Goal: Information Seeking & Learning: Learn about a topic

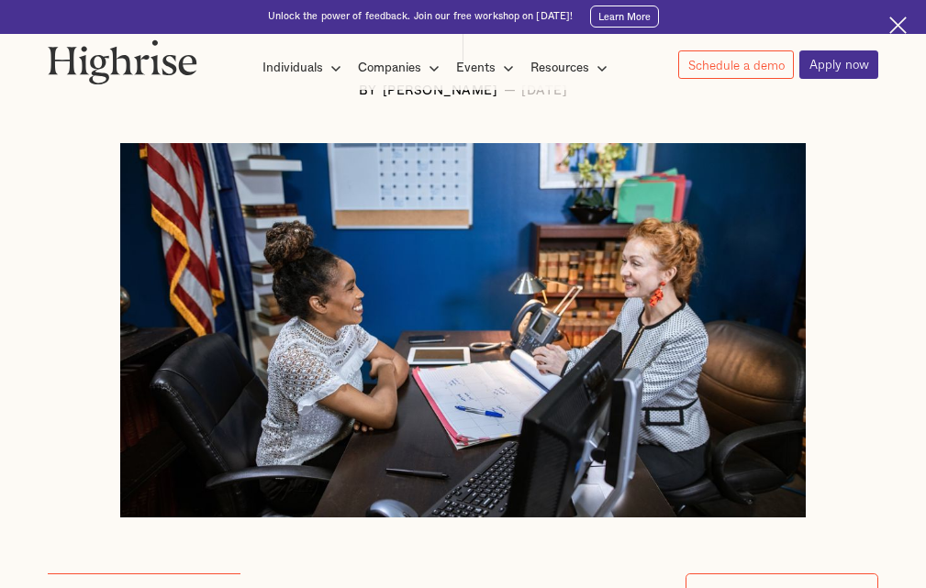
scroll to position [367, 0]
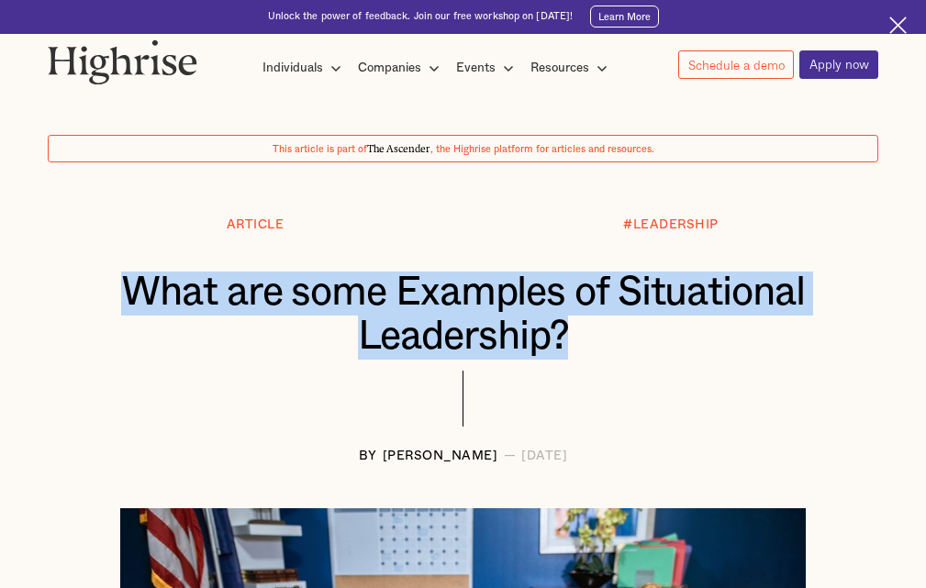
drag, startPoint x: 577, startPoint y: 341, endPoint x: 73, endPoint y: 287, distance: 506.7
click at [73, 287] on div "What are some Examples of Situational Leadership?" at bounding box center [463, 316] width 831 height 88
copy h1 "What are some Examples of Situational Leadership?"
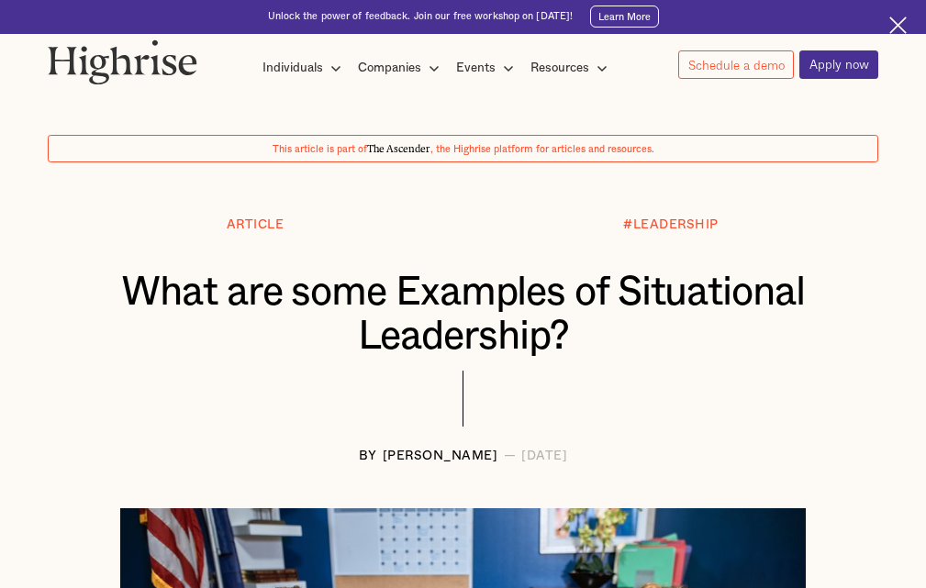
click at [290, 378] on div at bounding box center [463, 410] width 831 height 79
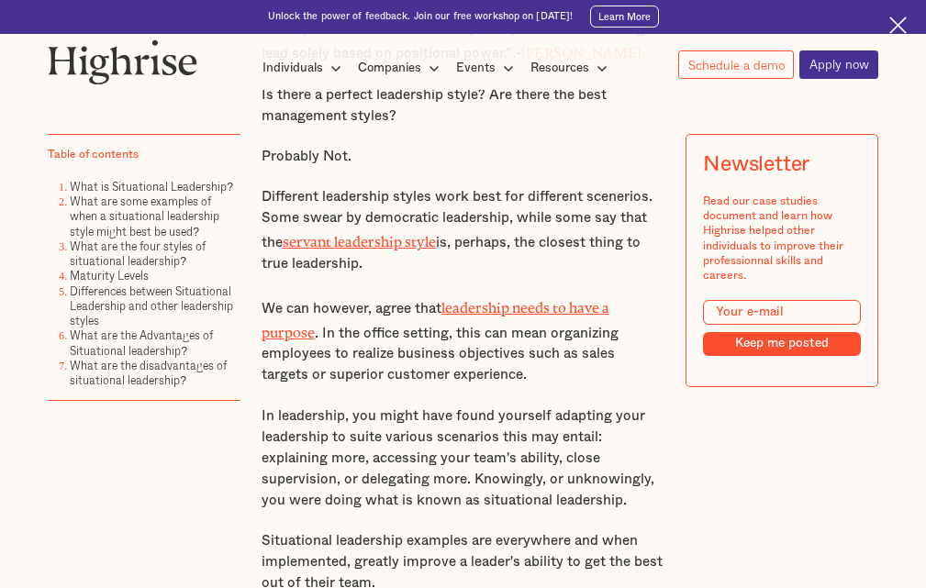
scroll to position [1101, 0]
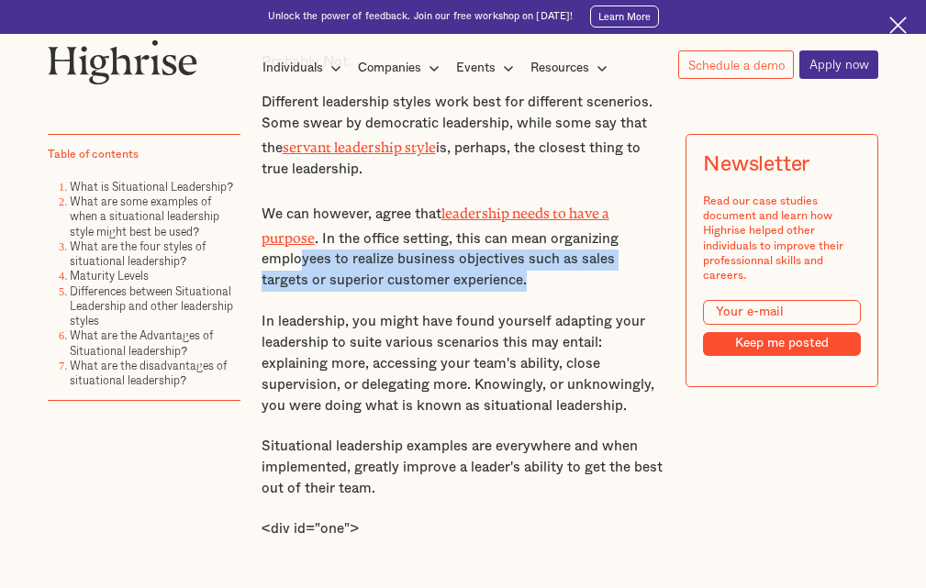
drag, startPoint x: 485, startPoint y: 287, endPoint x: 296, endPoint y: 255, distance: 190.9
click at [296, 255] on p "We can however, agree that leadership needs to have a purpose . In the office s…" at bounding box center [464, 247] width 404 height 92
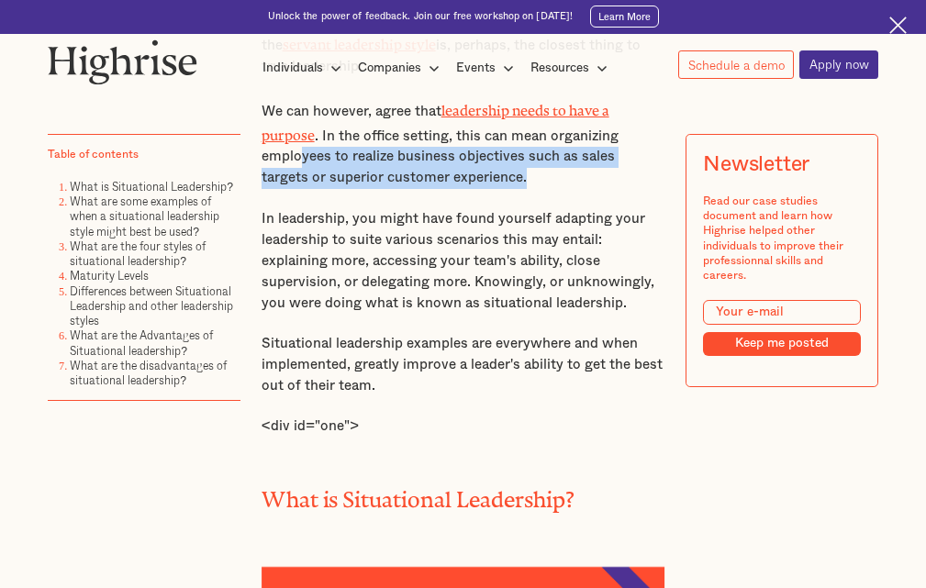
scroll to position [1468, 0]
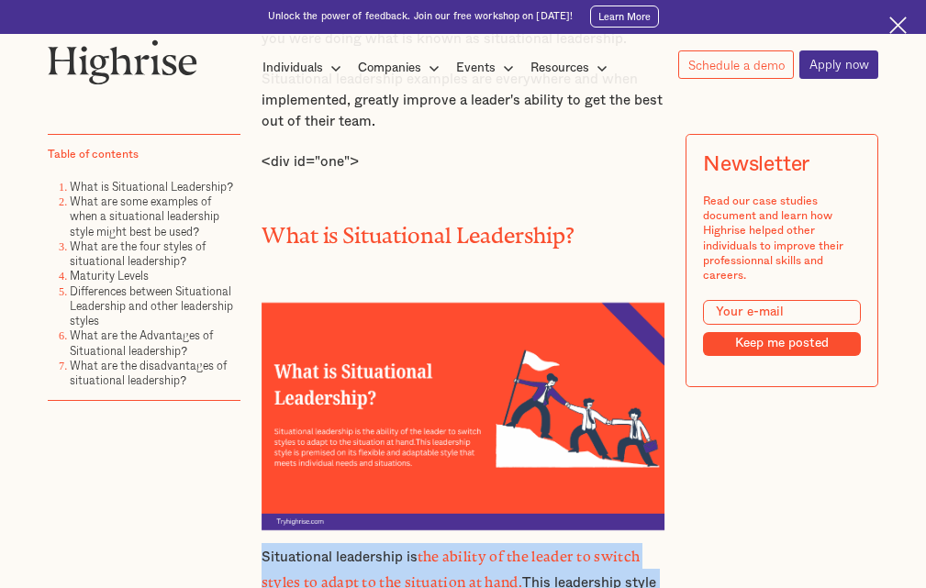
drag, startPoint x: 396, startPoint y: 393, endPoint x: 247, endPoint y: 333, distance: 160.2
copy p "Situational leadership is the ability of the leader to switch styles to adapt t…"
drag, startPoint x: 336, startPoint y: 279, endPoint x: 389, endPoint y: 298, distance: 56.6
click at [335, 280] on figure at bounding box center [464, 400] width 404 height 267
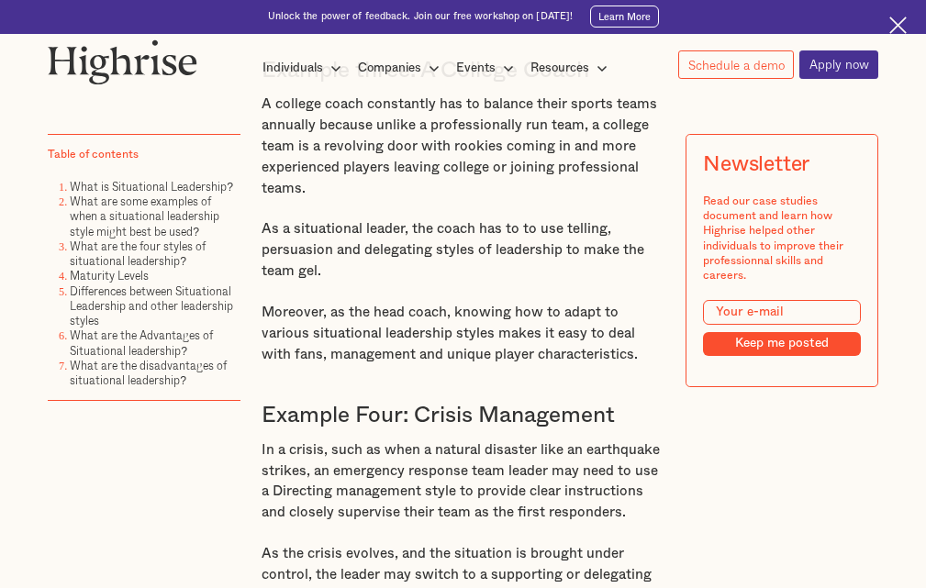
scroll to position [3583, 0]
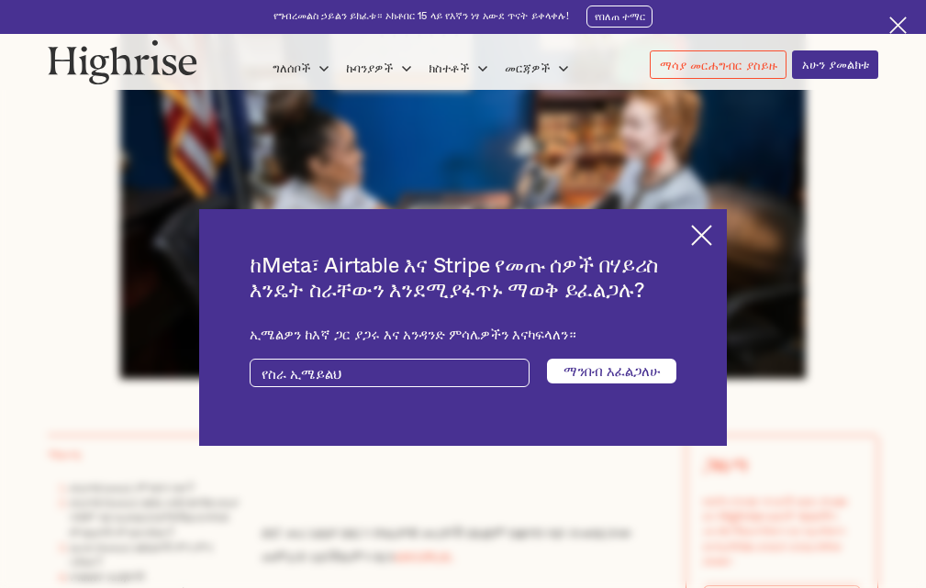
scroll to position [414, 0]
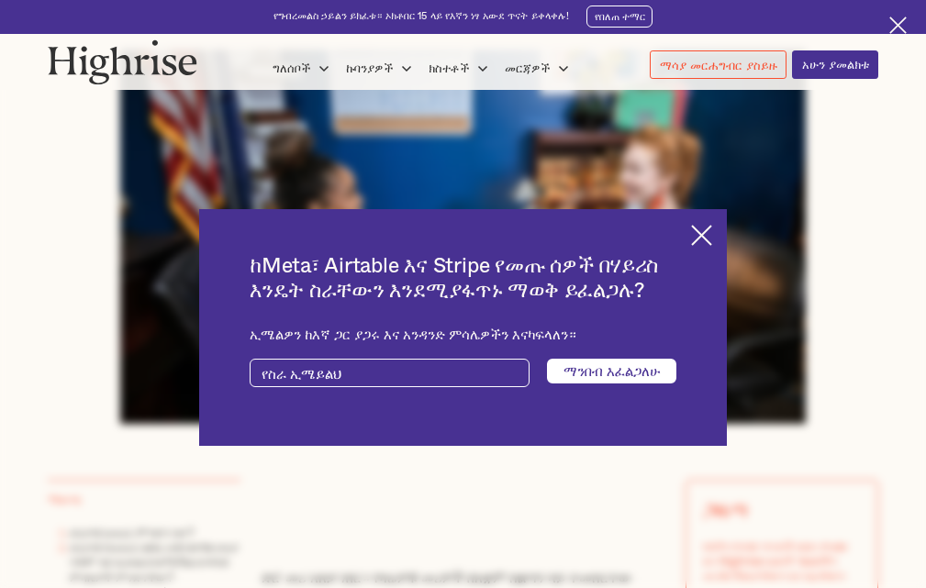
click at [712, 225] on img at bounding box center [701, 235] width 21 height 21
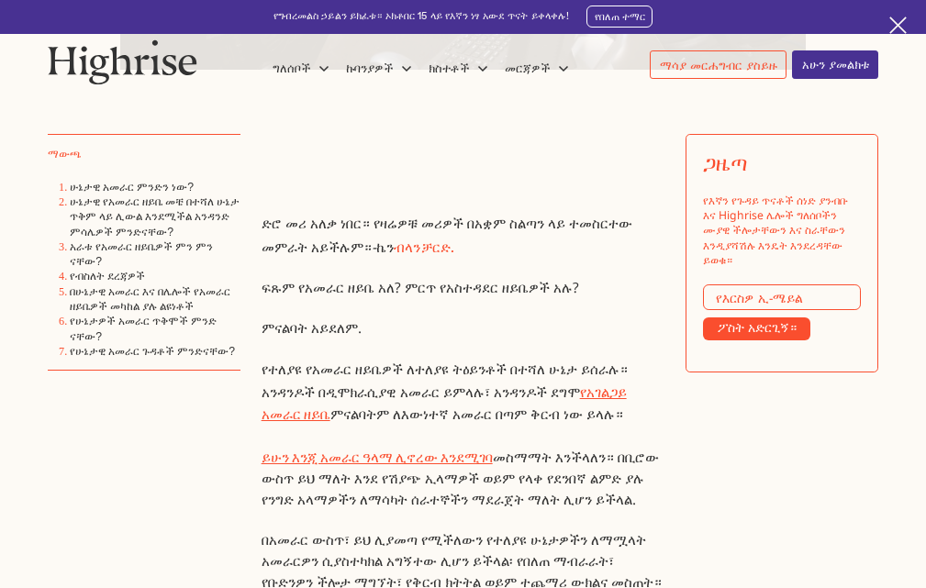
scroll to position [781, 0]
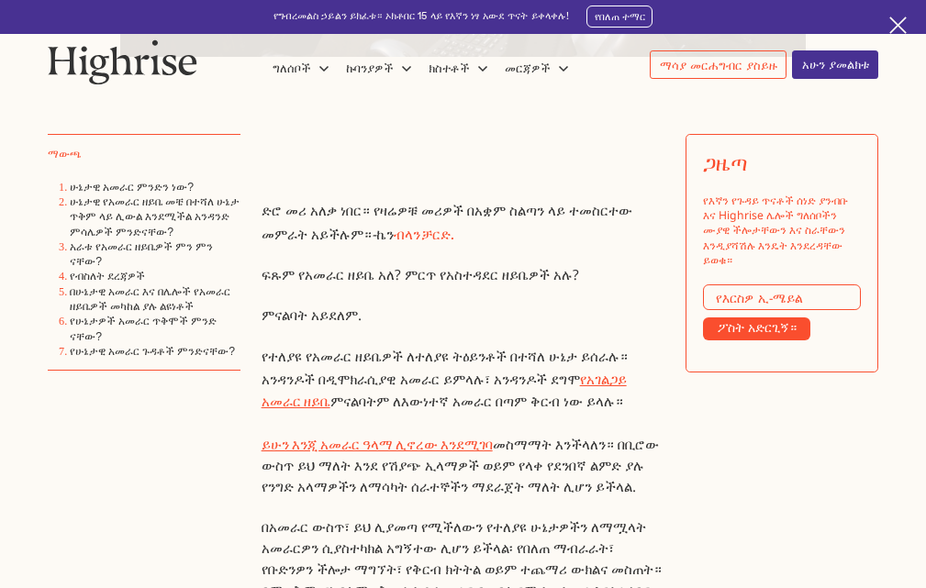
click at [614, 210] on font "ድሮ መሪ አለቃ ነበር። የዛሬዎቹ መሪዎች በአቋም ስልጣን ላይ ተመስርተው መምራት አይችሉም።" at bounding box center [447, 222] width 371 height 42
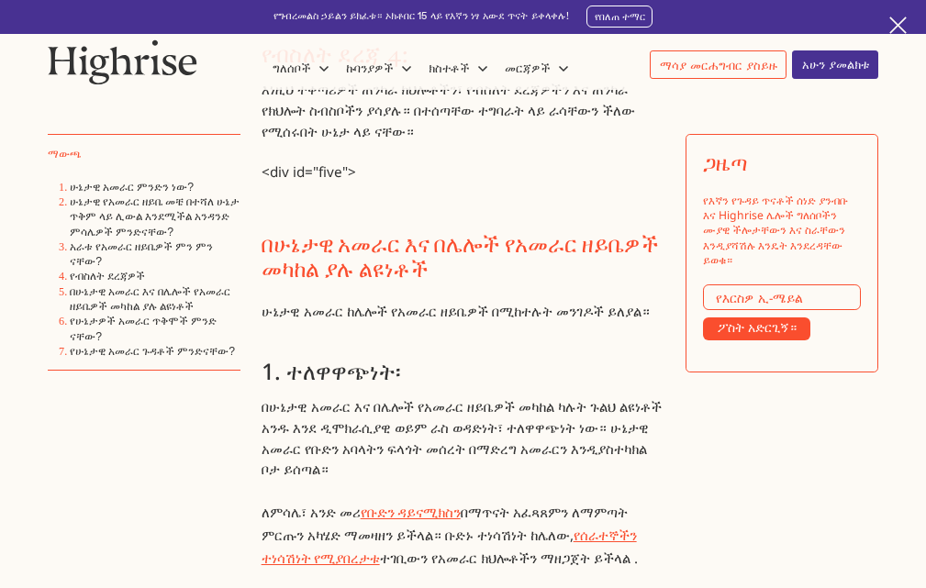
scroll to position [6498, 0]
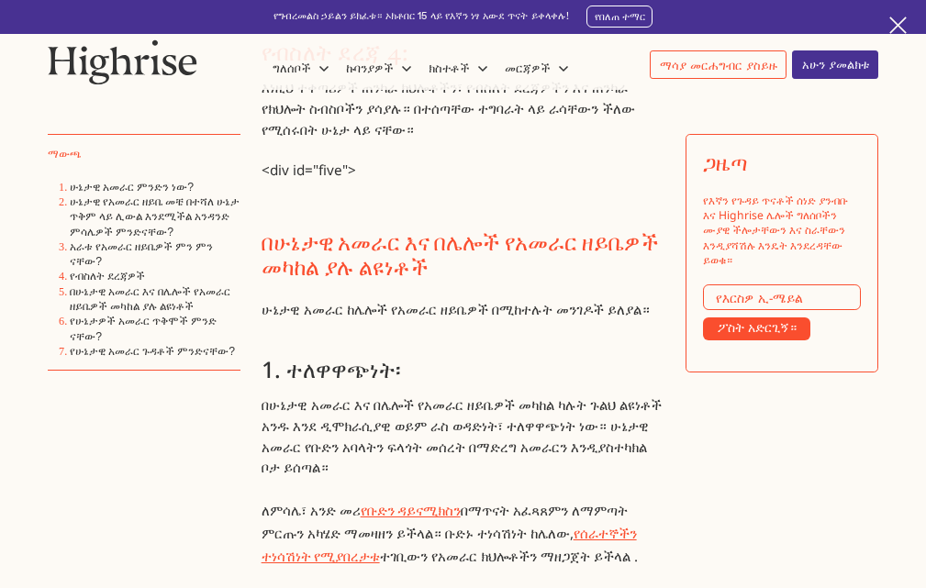
drag, startPoint x: 413, startPoint y: 475, endPoint x: 20, endPoint y: 488, distance: 393.0
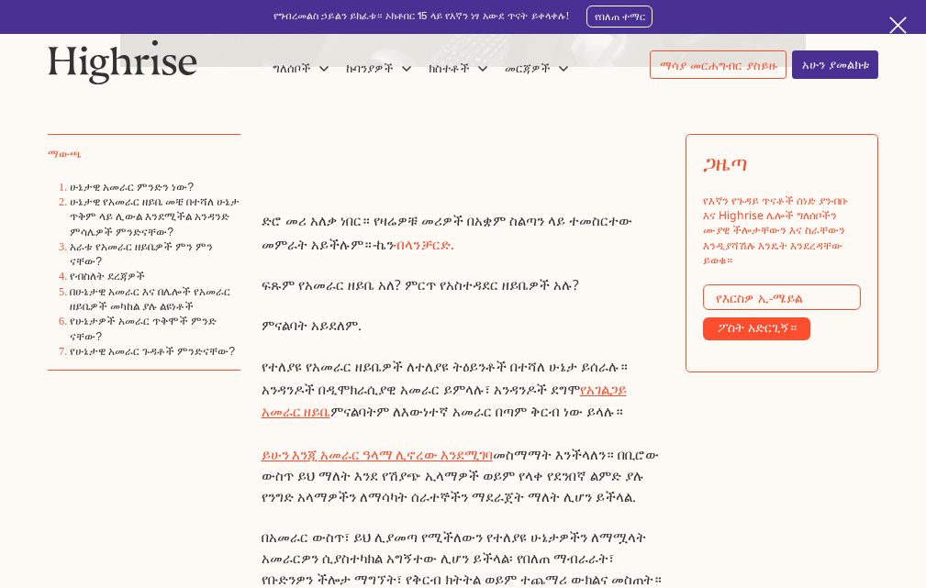
scroll to position [955, 0]
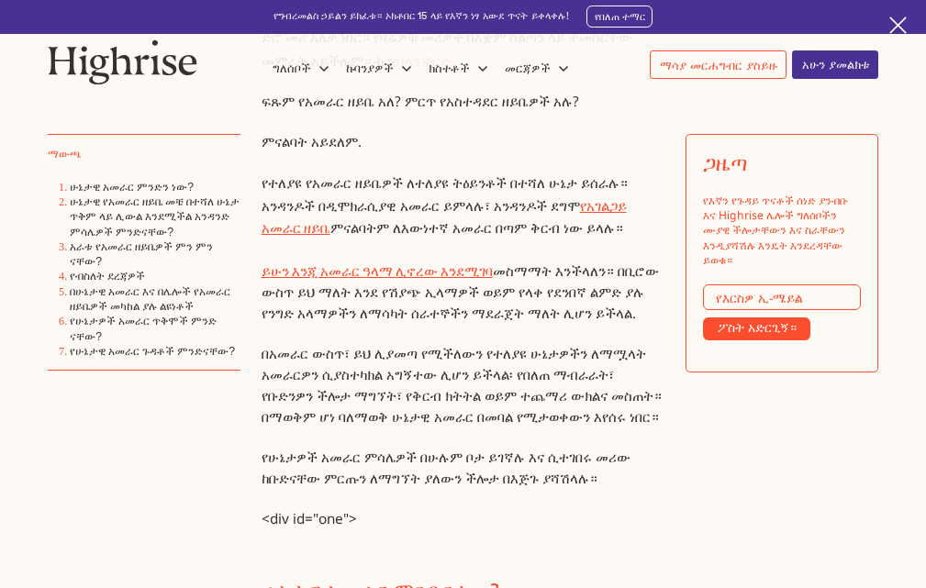
click at [282, 373] on font "በአመራር ውስጥ፣ ይህ ሊያመጣ የሚችለውን የተለያዩ ሁኔታዎችን ለማሟላት አመራርዎን ሲያስተካክል አግኝተው ሊሆን ይችላል፡ የበለ…" at bounding box center [462, 385] width 400 height 82
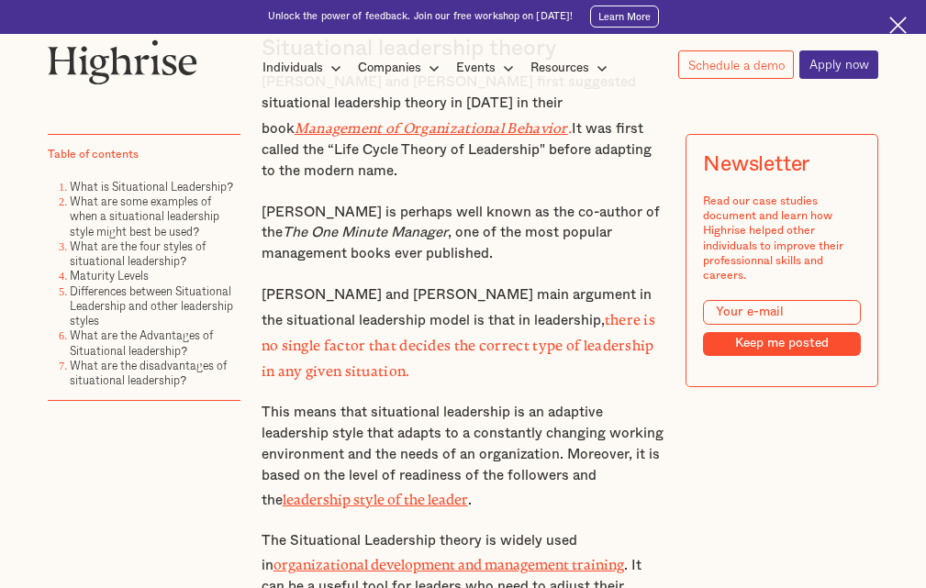
scroll to position [1971, 0]
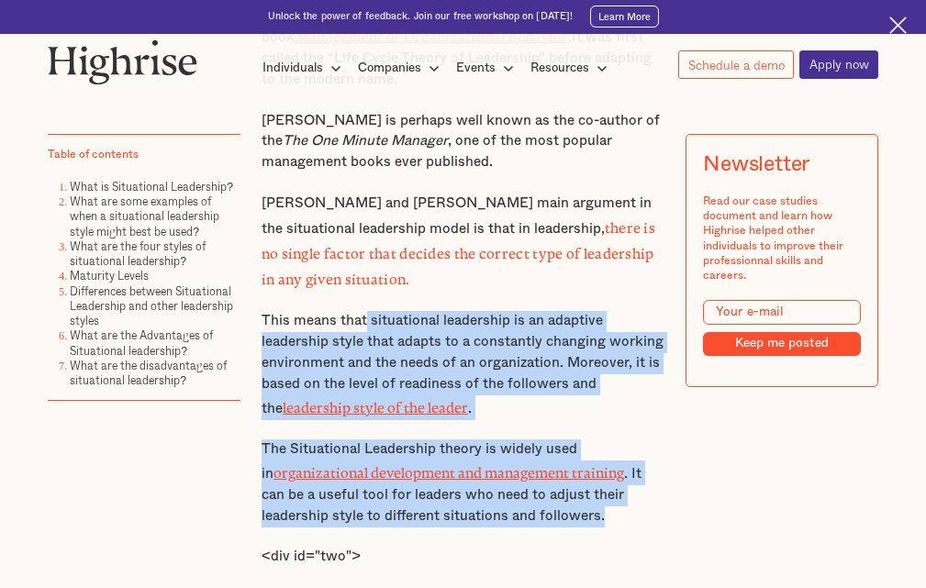
drag, startPoint x: 364, startPoint y: 298, endPoint x: 465, endPoint y: 440, distance: 173.7
copy div "situational leadership is an adaptive leadership style that adapts to a constan…"
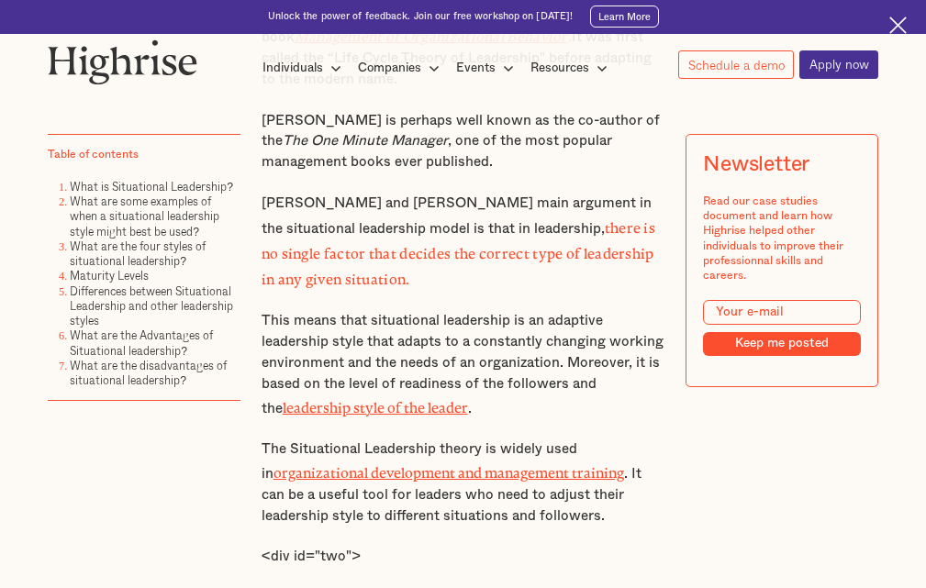
click at [316, 311] on p "This means that situational leadership is an adaptive leadership style that ada…" at bounding box center [464, 365] width 404 height 109
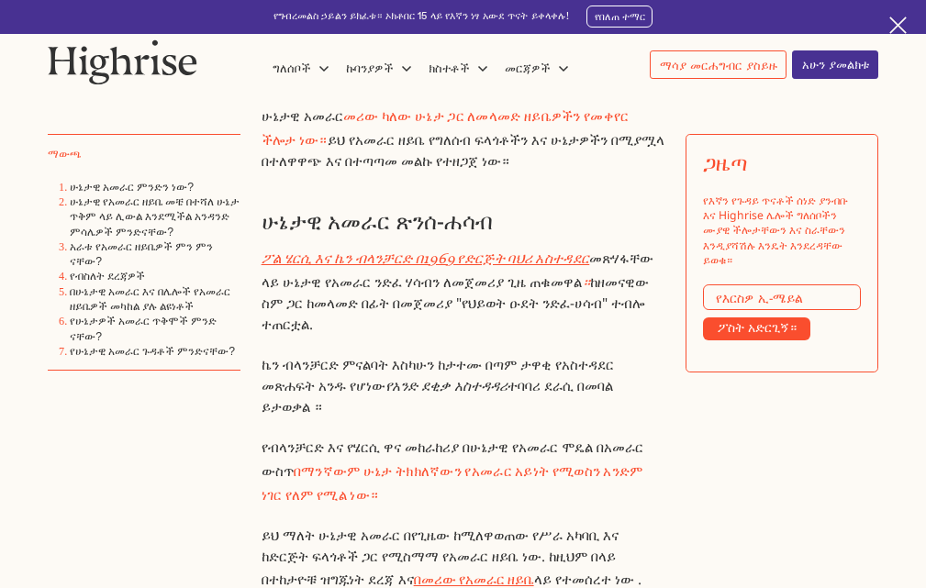
scroll to position [1675, 0]
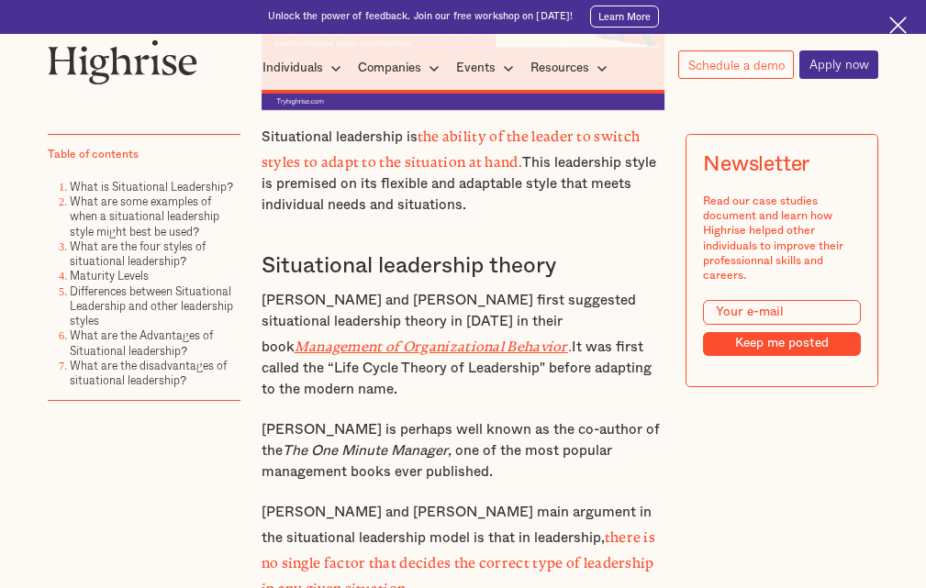
scroll to position [1859, 0]
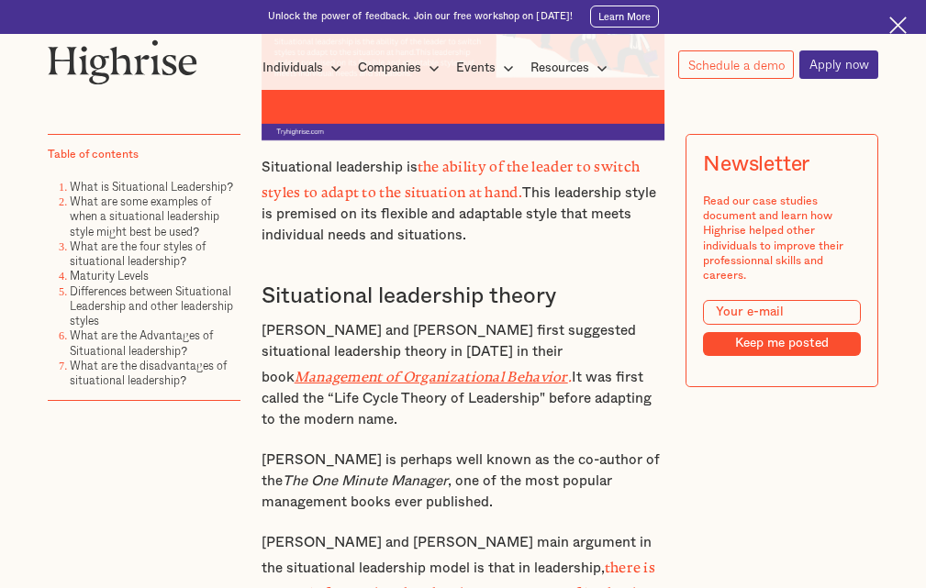
click at [263, 533] on p "Blanchard and Hersey's main argument in the situational leadership model is tha…" at bounding box center [464, 582] width 404 height 98
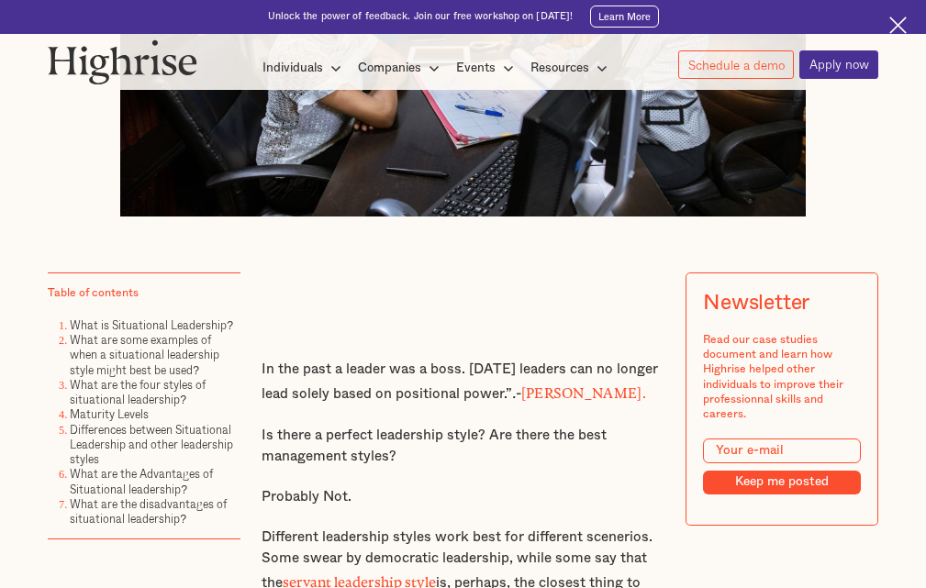
scroll to position [574, 0]
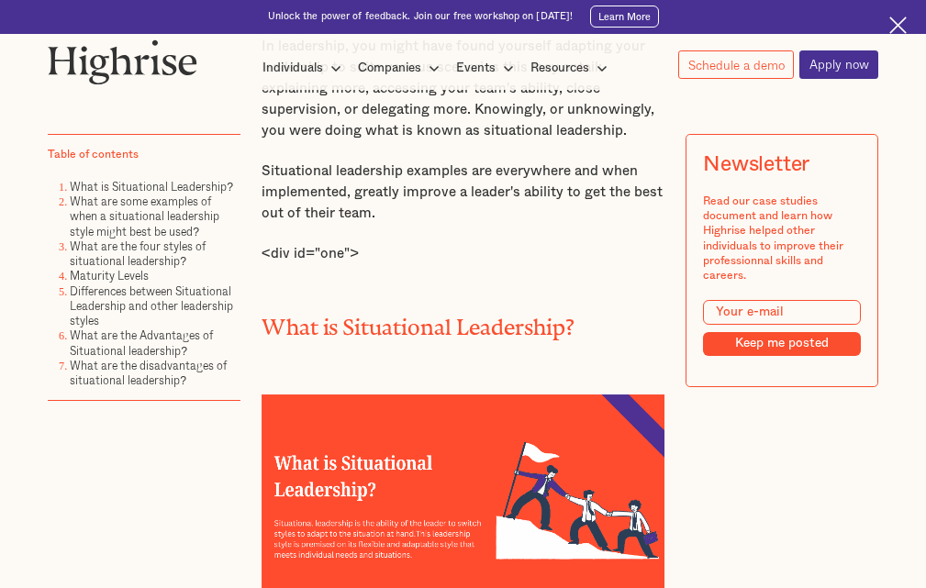
scroll to position [1468, 0]
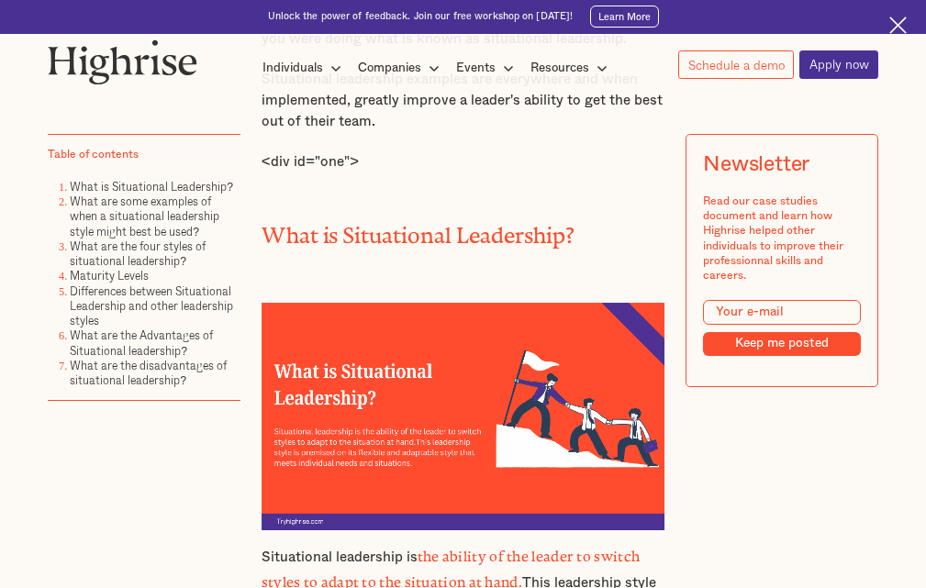
click at [359, 543] on p "Situational leadership is the ability of the leader to switch styles to adapt t…" at bounding box center [464, 590] width 404 height 94
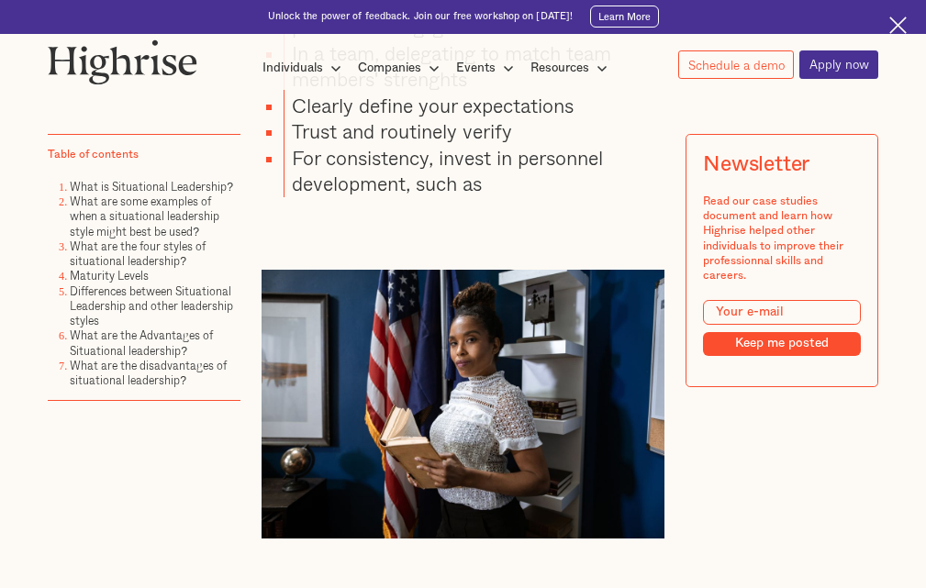
scroll to position [6700, 0]
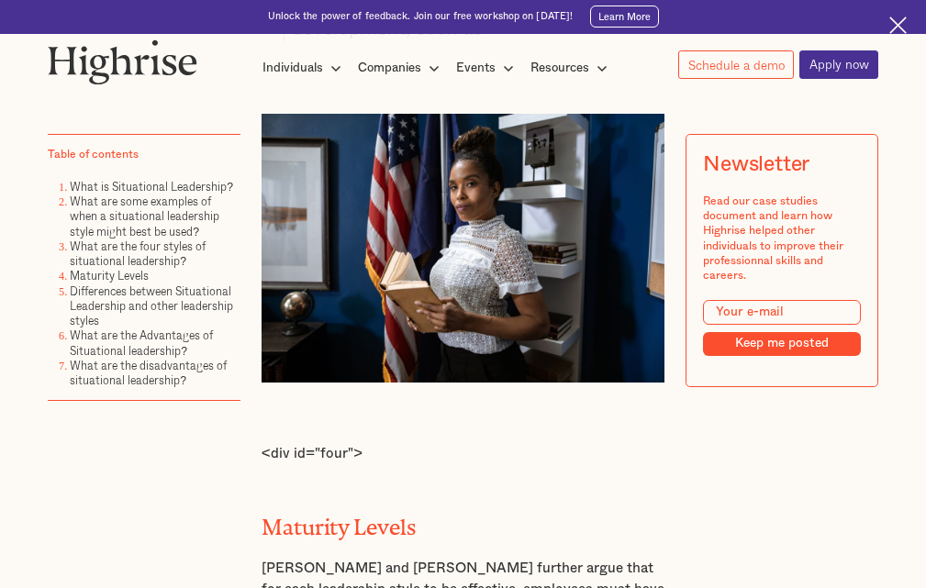
drag, startPoint x: 820, startPoint y: 0, endPoint x: 555, endPoint y: 102, distance: 283.3
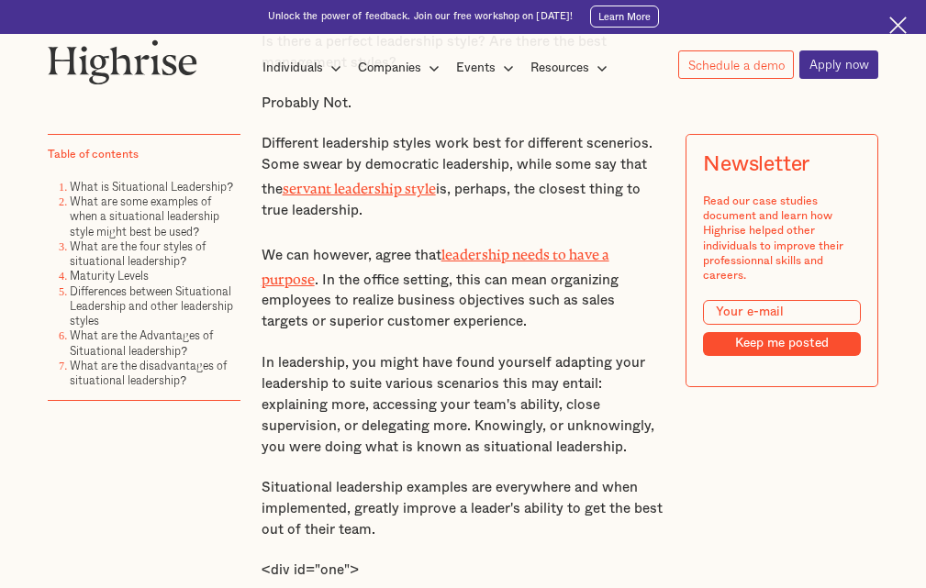
scroll to position [868, 0]
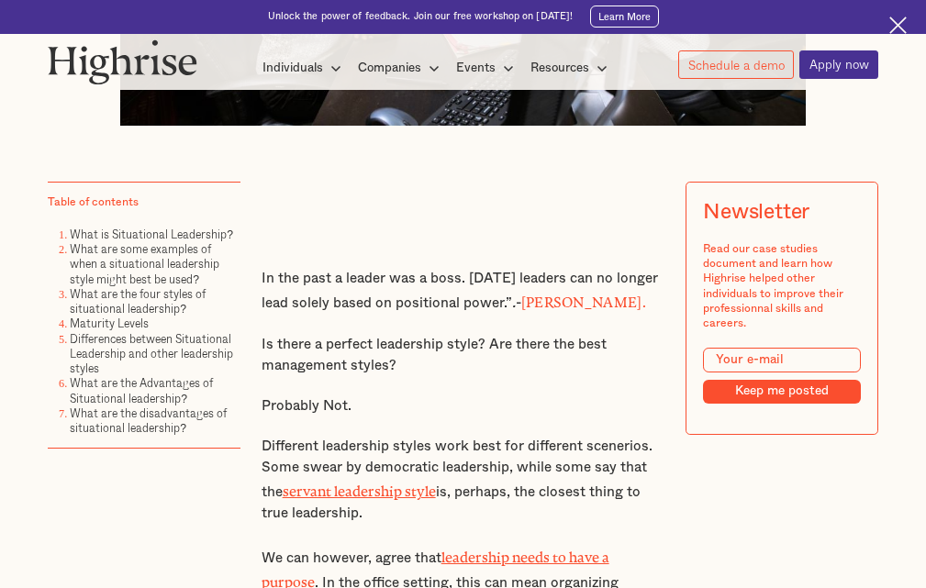
scroll to position [849, 0]
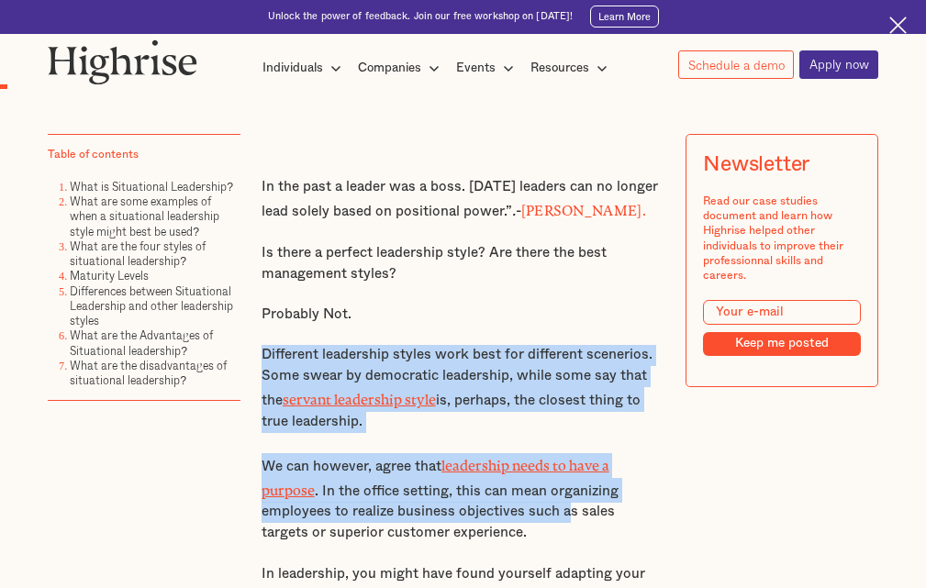
drag, startPoint x: 256, startPoint y: 365, endPoint x: 565, endPoint y: 508, distance: 340.4
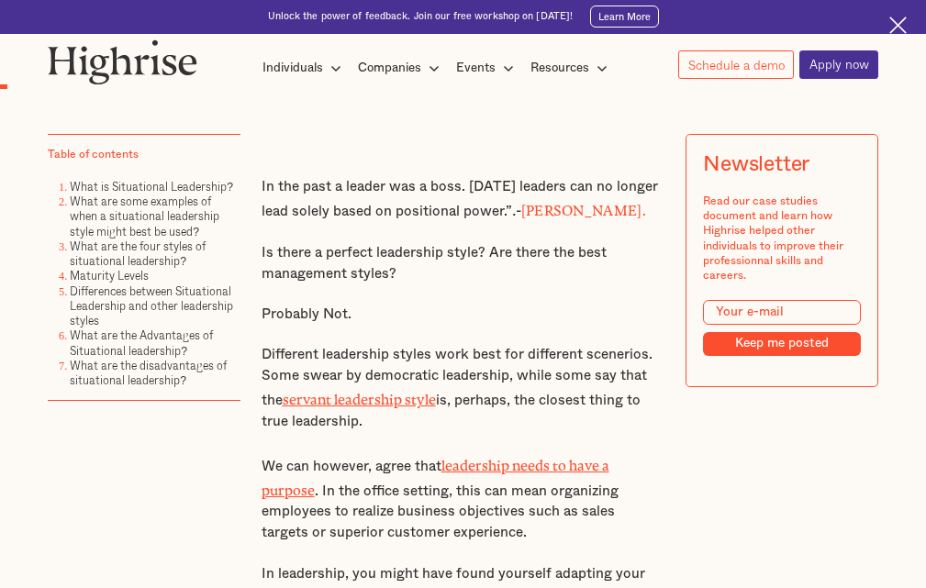
click at [707, 452] on div "Newsletter Read our case studies document and learn how Highrise helped other i…" at bounding box center [782, 318] width 193 height 367
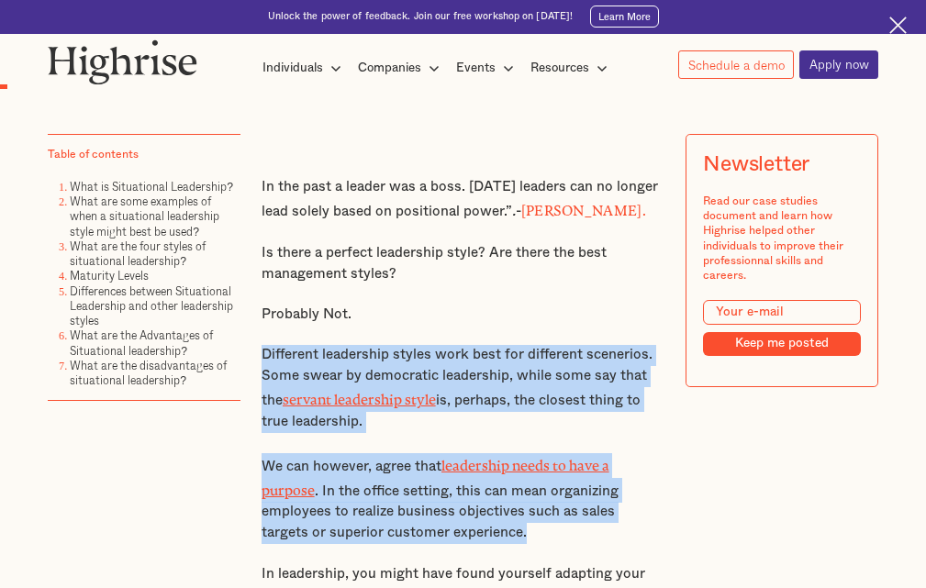
drag, startPoint x: 257, startPoint y: 359, endPoint x: 647, endPoint y: 531, distance: 426.5
copy div "Different leadership styles work best for different scenerios. Some swear by de…"
click at [262, 423] on p "Different leadership styles work best for different scenerios. Some swear by de…" at bounding box center [464, 389] width 404 height 88
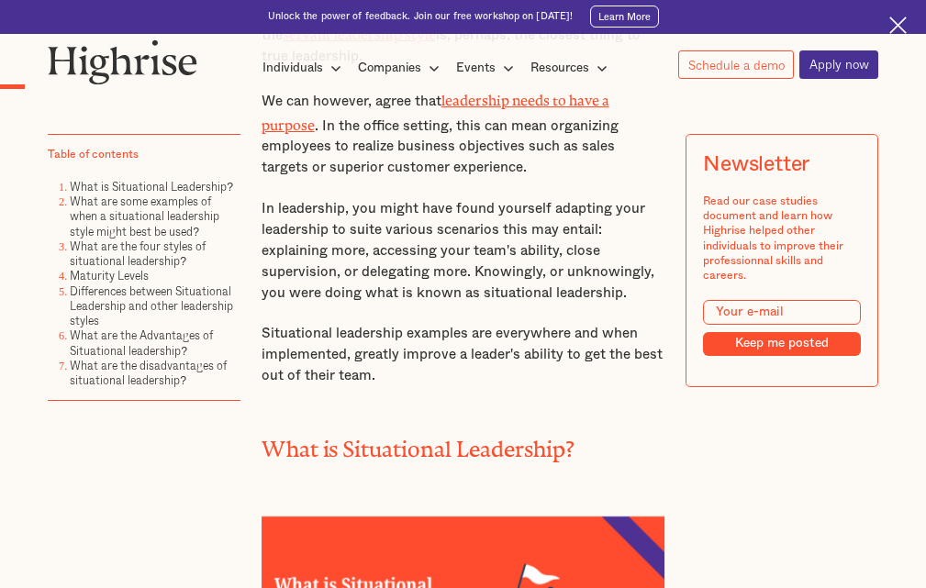
scroll to position [1216, 0]
